Goal: Task Accomplishment & Management: Use online tool/utility

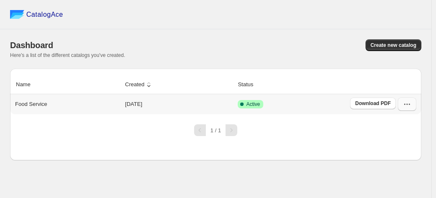
click at [407, 105] on icon "button" at bounding box center [407, 104] width 1 height 1
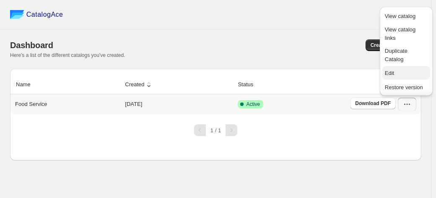
click at [393, 69] on span "Edit" at bounding box center [406, 73] width 43 height 8
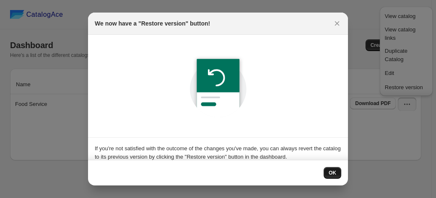
click at [334, 177] on span "OK" at bounding box center [333, 173] width 8 height 7
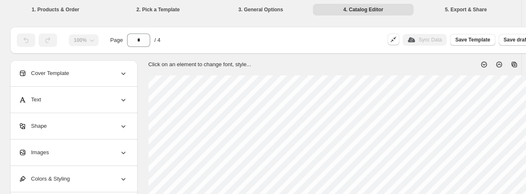
scroll to position [0, 78]
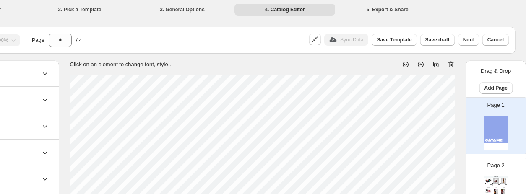
click at [436, 171] on div "Page 2 Food Catalog Paleta Deshuesada de Cerdo Ibérico 100% de Cebo Alta Expres…" at bounding box center [492, 183] width 53 height 56
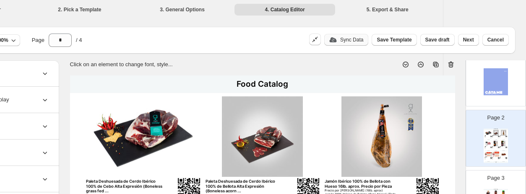
click at [363, 39] on p "Sync Data" at bounding box center [351, 39] width 23 height 7
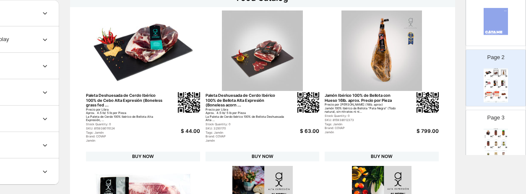
scroll to position [86, 78]
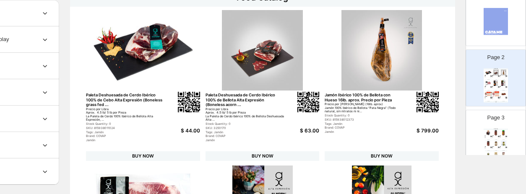
click at [436, 130] on img at bounding box center [488, 132] width 7 height 5
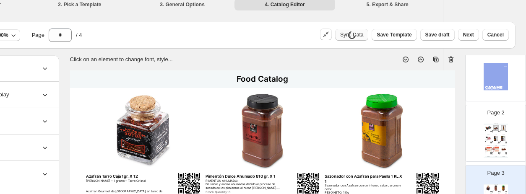
scroll to position [0, 78]
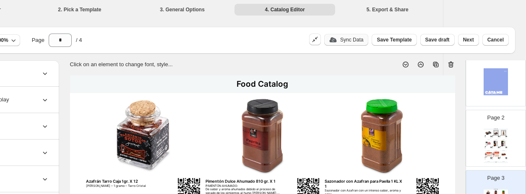
click at [355, 41] on p "Sync Data" at bounding box center [351, 39] width 23 height 7
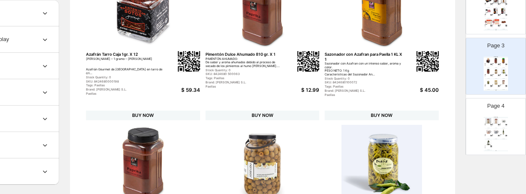
scroll to position [137, 0]
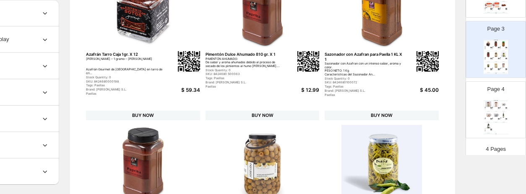
click at [436, 126] on div "Food Catalog Arroz Tartana Bomba 1 KL X 10 Bomba: Es la variedad de arroz más a…" at bounding box center [496, 117] width 24 height 34
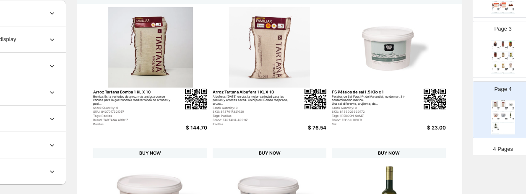
scroll to position [27, 59]
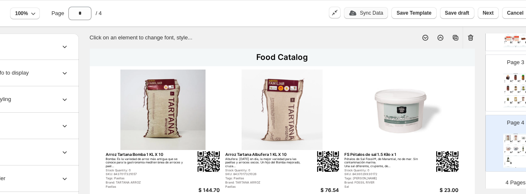
click at [436, 82] on div "Page 3 Food Catalog Azafrán Tarro Caja 1gr. X 12 Antonio Sotos Azafrán Gourmet …" at bounding box center [512, 80] width 53 height 56
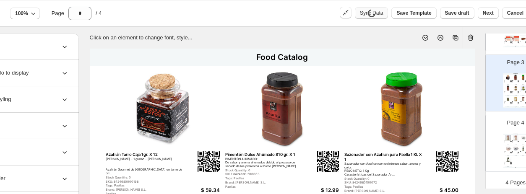
click at [436, 132] on div "Page 4 Food Catalog Arroz Tartana Bomba 1 KL X 10 Bomba: Es la variedad de arro…" at bounding box center [512, 140] width 53 height 56
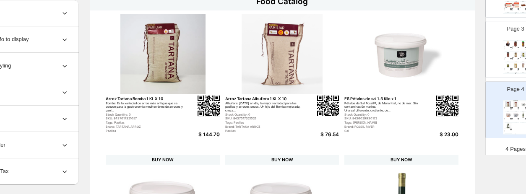
scroll to position [64, 57]
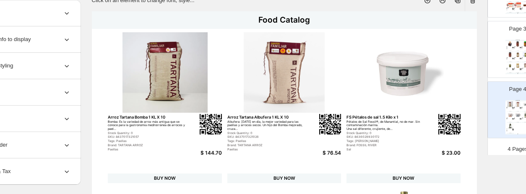
click at [436, 59] on div "Page 3 Food Catalog Azafrán Tarro Caja 1gr. X 12 Antonio Sotos Azafrán Gourmet …" at bounding box center [514, 46] width 53 height 56
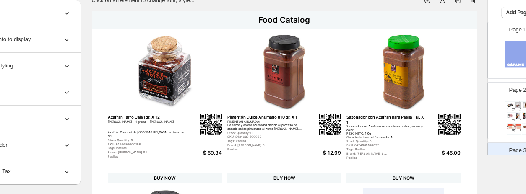
scroll to position [14, 0]
click at [436, 102] on div "Food Catalog" at bounding box center [517, 102] width 24 height 1
type input "*"
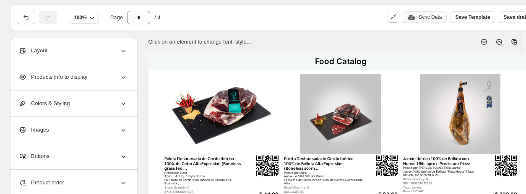
scroll to position [0, 0]
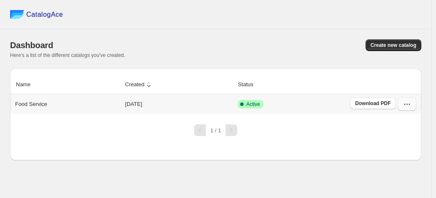
click at [408, 104] on icon "button" at bounding box center [407, 104] width 8 height 8
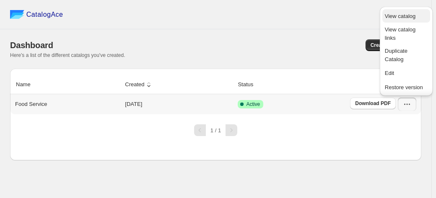
click at [404, 16] on span "View catalog" at bounding box center [400, 16] width 31 height 6
click at [393, 72] on span "Edit" at bounding box center [389, 73] width 9 height 6
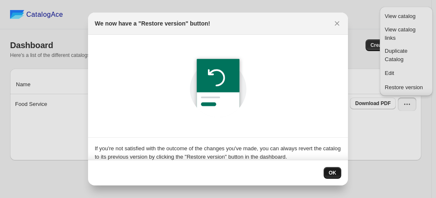
click at [331, 171] on span "OK" at bounding box center [333, 173] width 8 height 7
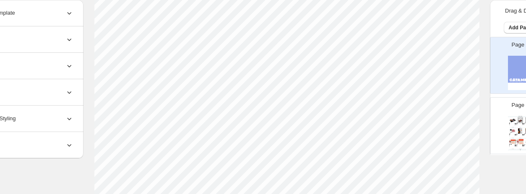
scroll to position [148, 78]
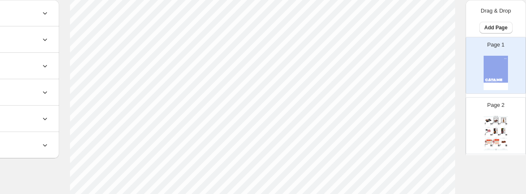
click at [436, 121] on img at bounding box center [503, 119] width 7 height 5
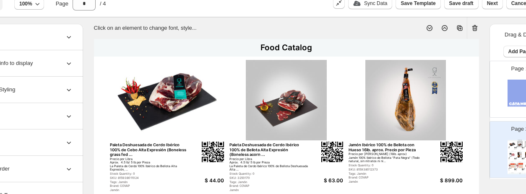
scroll to position [36, 55]
click at [369, 5] on div "Sync Data" at bounding box center [370, 3] width 34 height 7
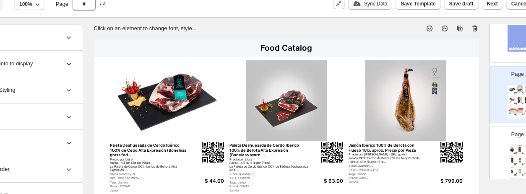
scroll to position [59, 0]
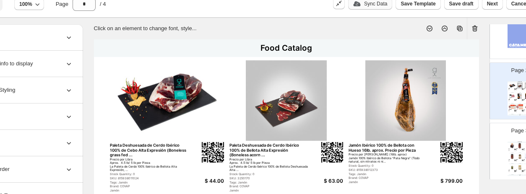
click at [436, 149] on img at bounding box center [514, 149] width 1 height 1
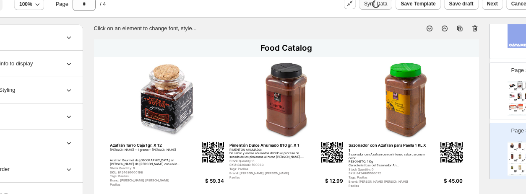
scroll to position [137, 0]
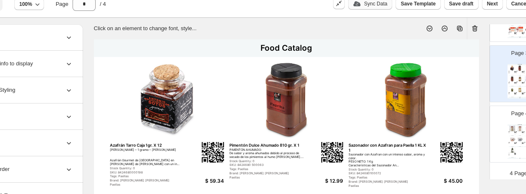
click at [436, 149] on img at bounding box center [512, 150] width 7 height 5
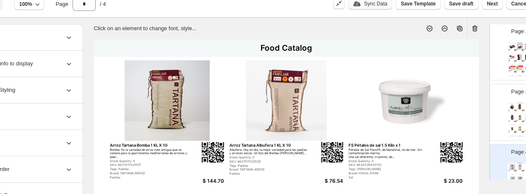
scroll to position [98, 0]
click at [436, 93] on p "Page 3" at bounding box center [519, 92] width 17 height 8
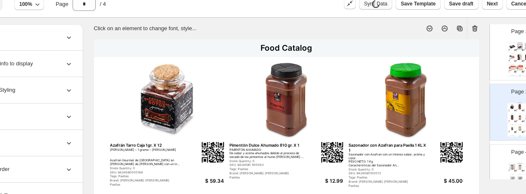
click at [436, 55] on div "Page 2 Food Catalog Paleta Deshuesada de Cerdo Ibérico 100% de [PERSON_NAME] Ex…" at bounding box center [516, 49] width 53 height 56
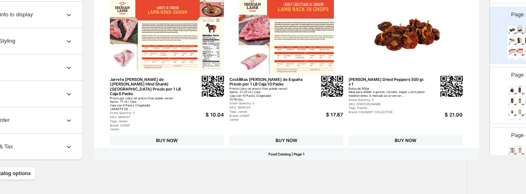
scroll to position [122, 0]
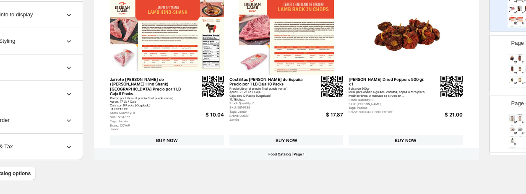
click at [436, 119] on img at bounding box center [512, 118] width 7 height 5
type input "*"
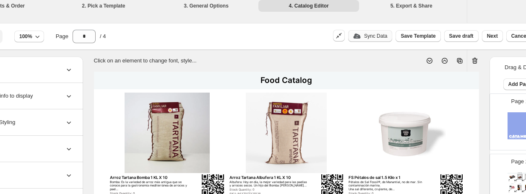
scroll to position [3, 55]
click at [410, 36] on span "Save Template" at bounding box center [418, 36] width 35 height 7
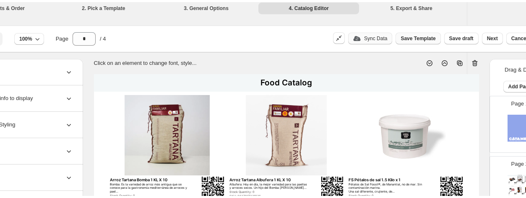
scroll to position [3, 0]
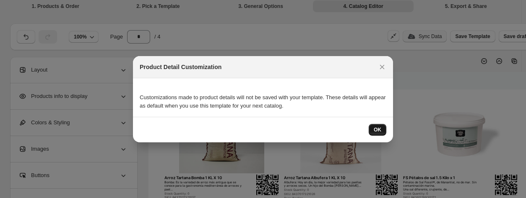
click at [378, 130] on span "OK" at bounding box center [378, 130] width 8 height 7
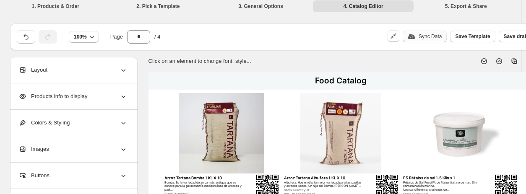
scroll to position [3, 78]
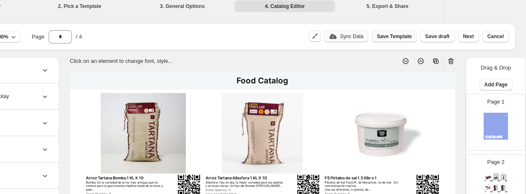
click at [390, 34] on span "Save Template" at bounding box center [394, 36] width 35 height 7
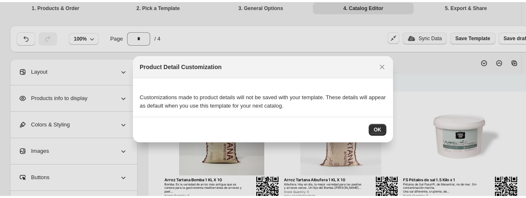
scroll to position [0, 0]
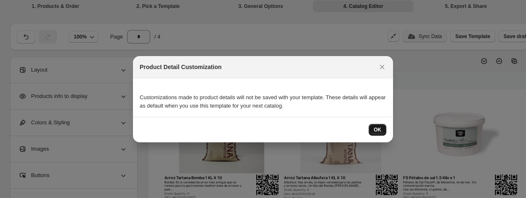
click at [378, 130] on span "OK" at bounding box center [378, 130] width 8 height 7
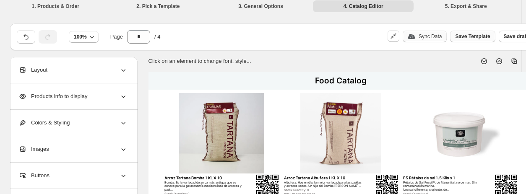
scroll to position [3, 78]
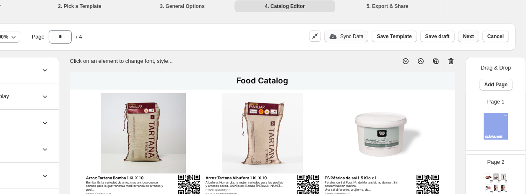
click at [436, 36] on span "Next" at bounding box center [468, 36] width 11 height 7
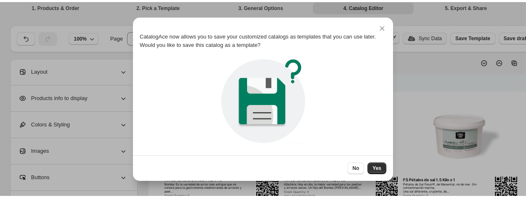
scroll to position [0, 0]
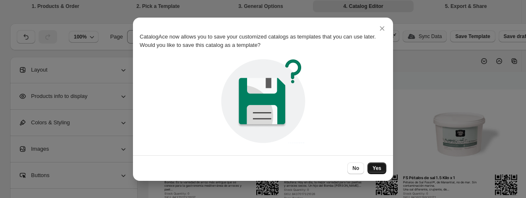
click at [381, 164] on button "Yes" at bounding box center [376, 169] width 19 height 12
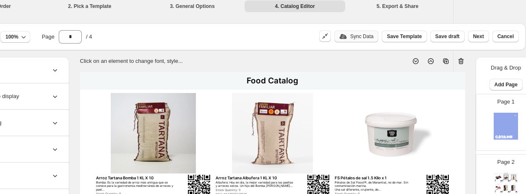
scroll to position [3, 69]
click at [436, 35] on span "Next" at bounding box center [478, 36] width 11 height 7
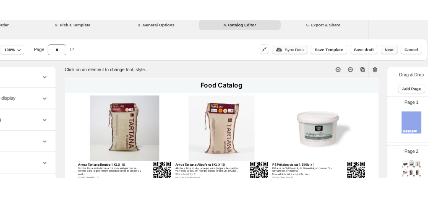
scroll to position [0, 0]
